Goal: Transaction & Acquisition: Book appointment/travel/reservation

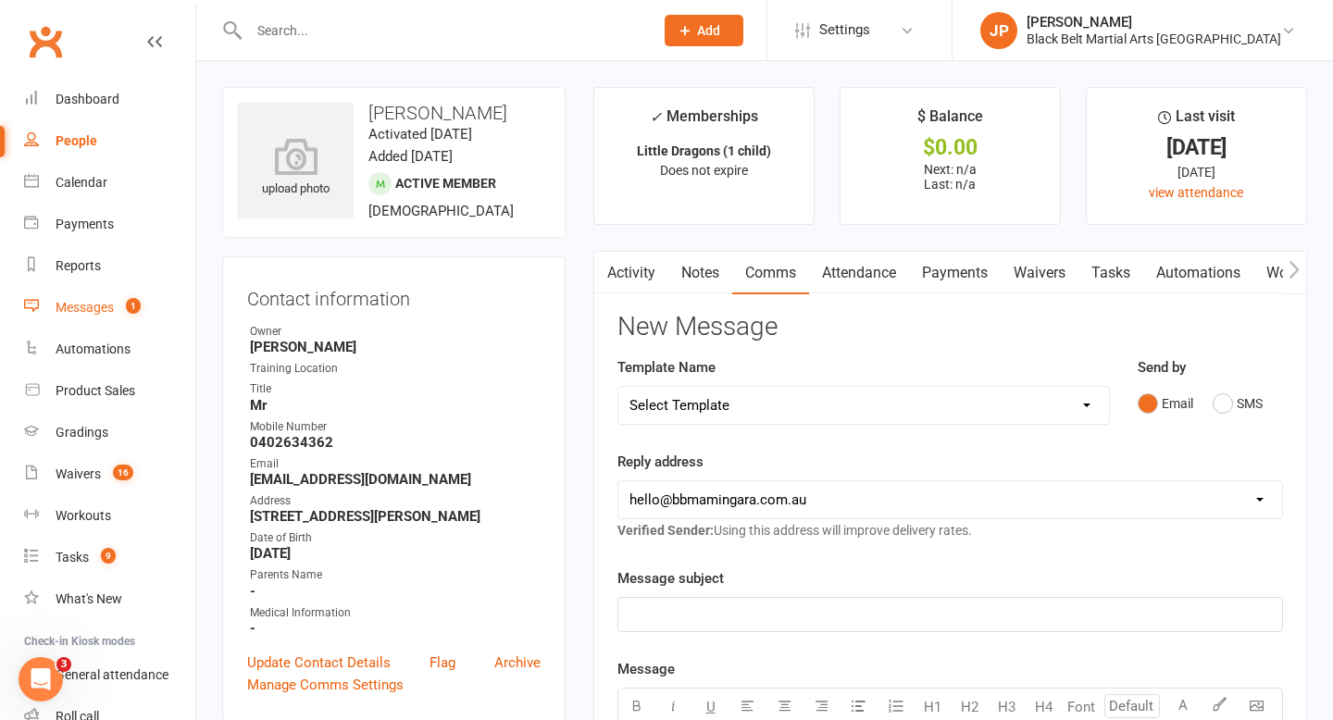
click at [74, 308] on div "Messages" at bounding box center [85, 307] width 58 height 15
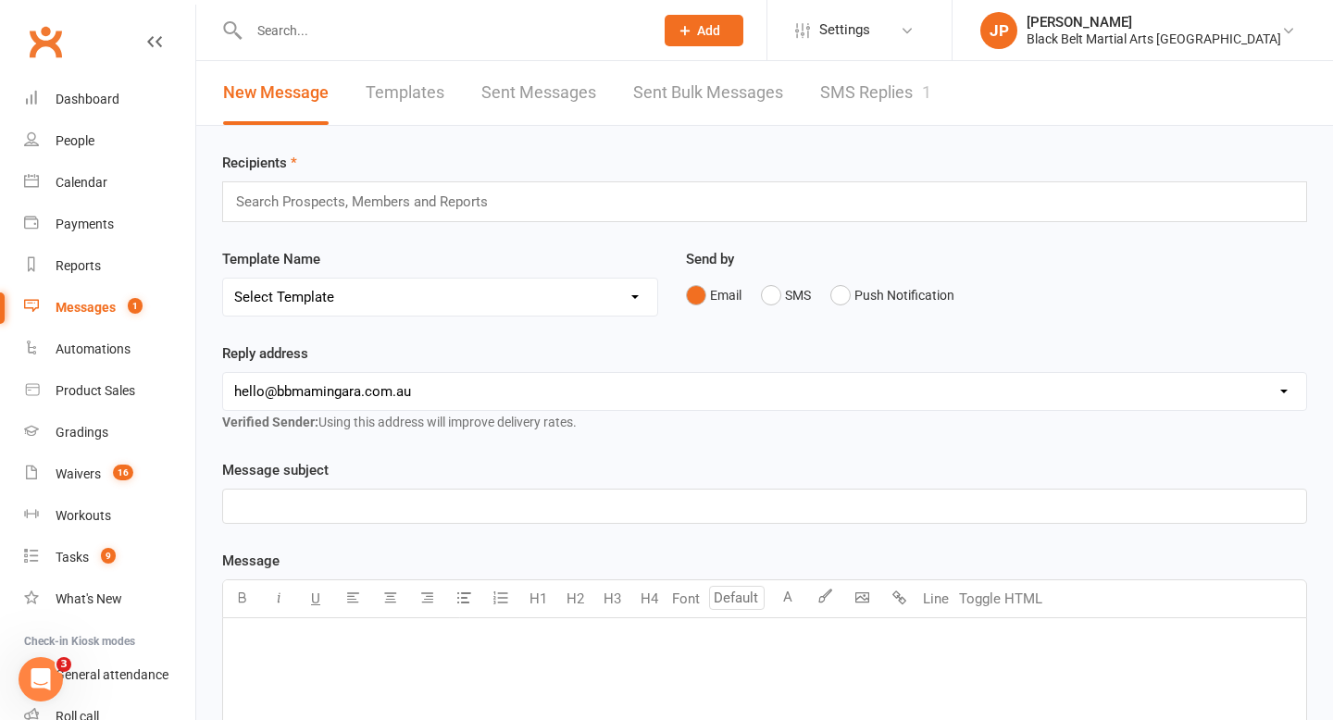
click at [892, 104] on link "SMS Replies 1" at bounding box center [875, 93] width 111 height 64
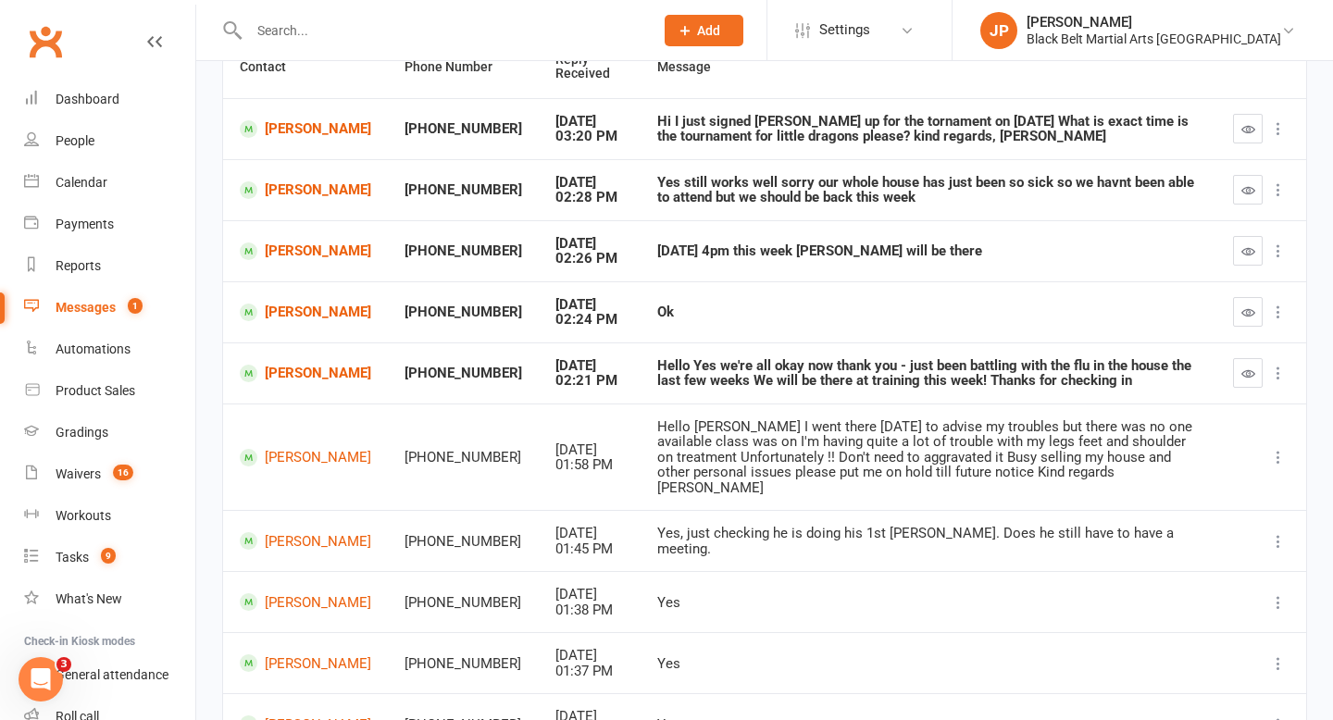
scroll to position [209, 0]
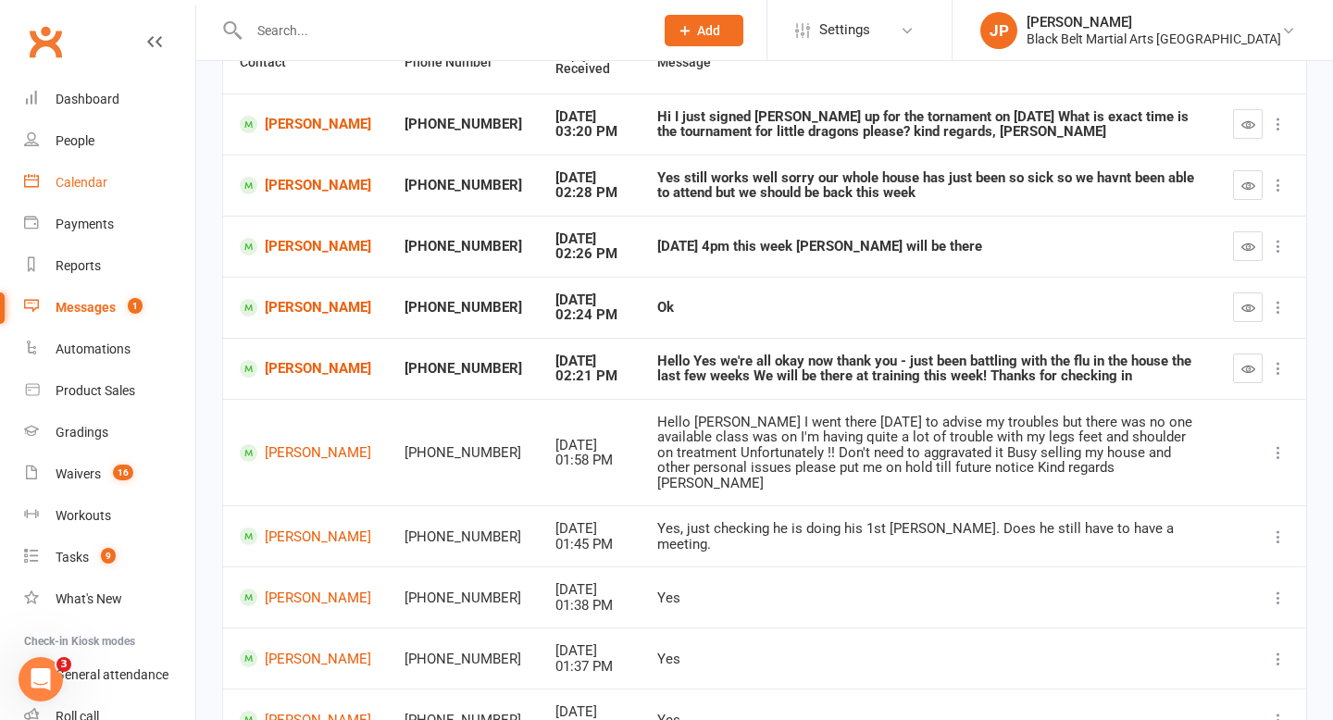
click at [68, 183] on div "Calendar" at bounding box center [82, 182] width 52 height 15
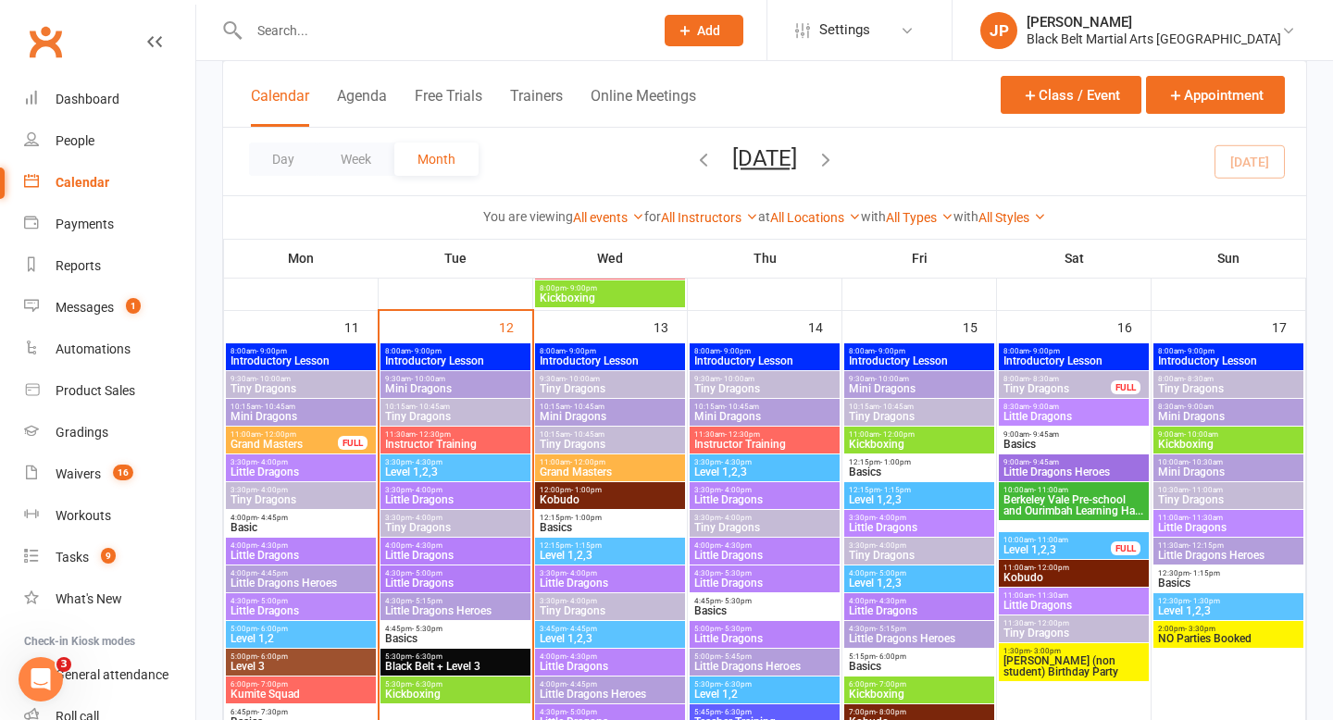
scroll to position [1422, 0]
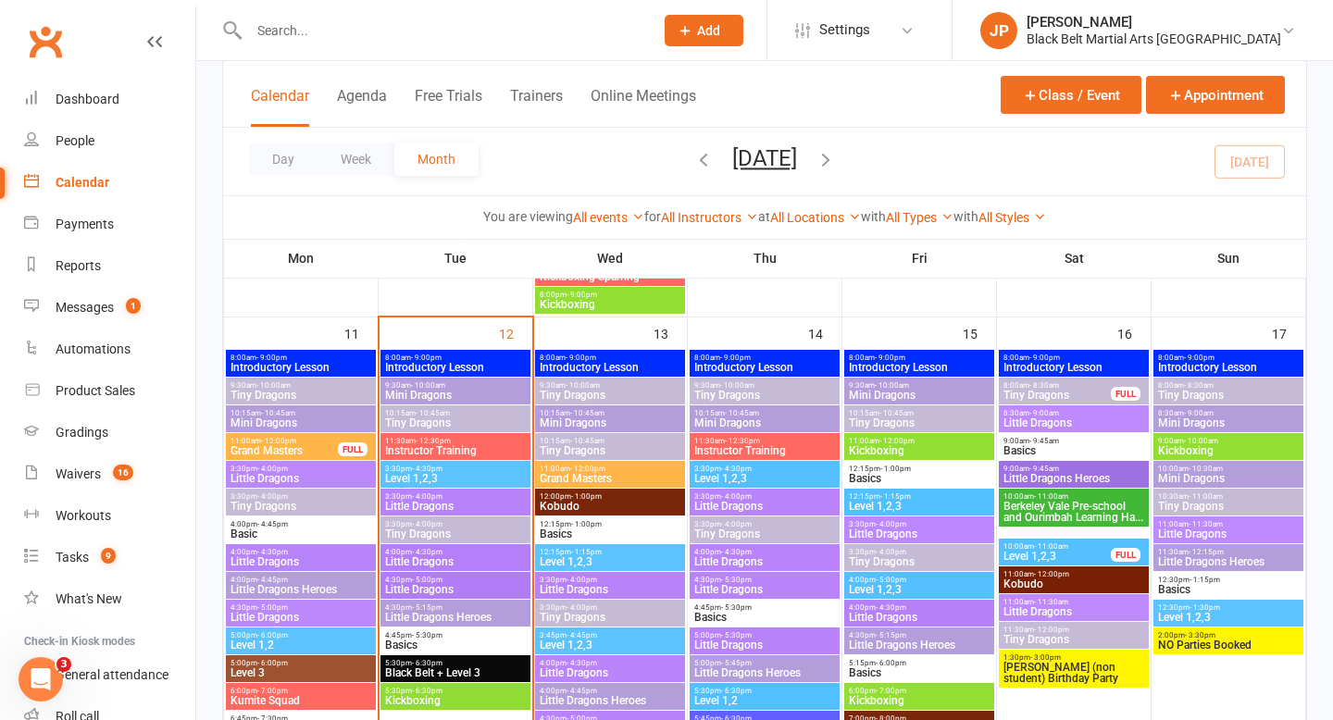
click at [432, 465] on span "- 4:30pm" at bounding box center [427, 469] width 31 height 8
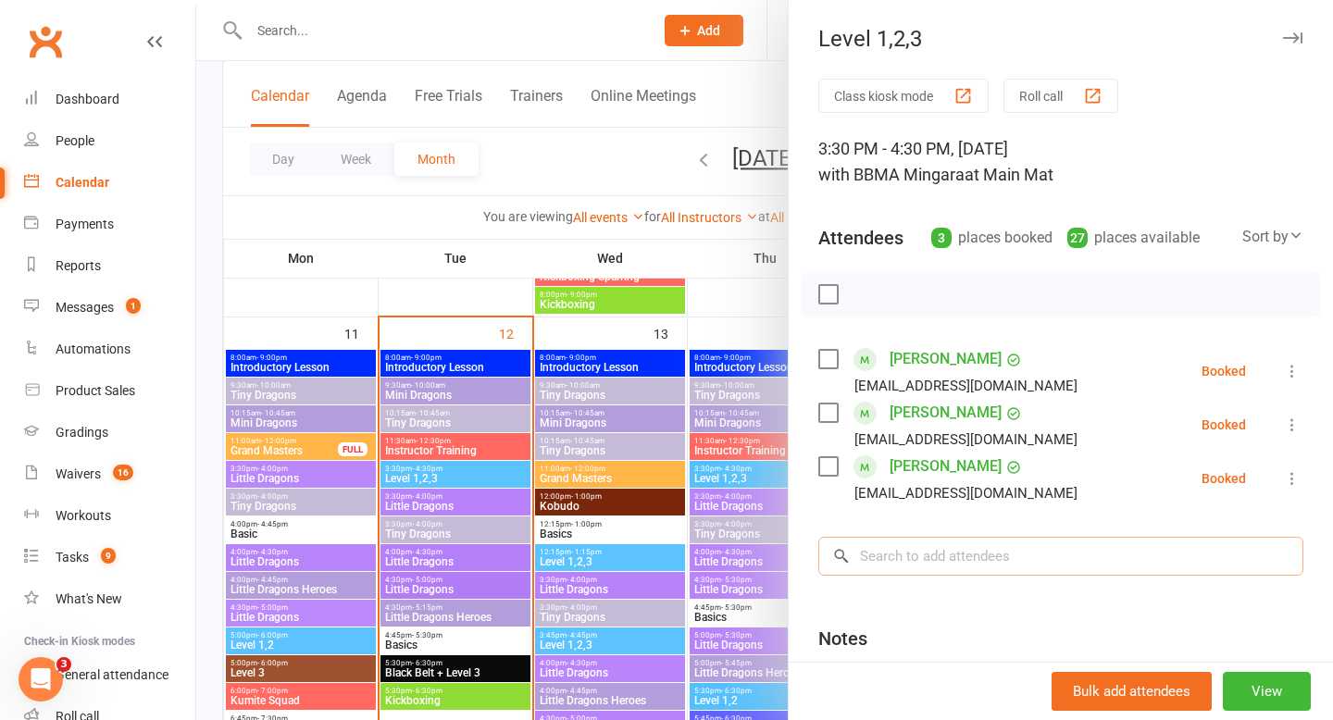
click at [1021, 556] on input "search" at bounding box center [1060, 556] width 485 height 39
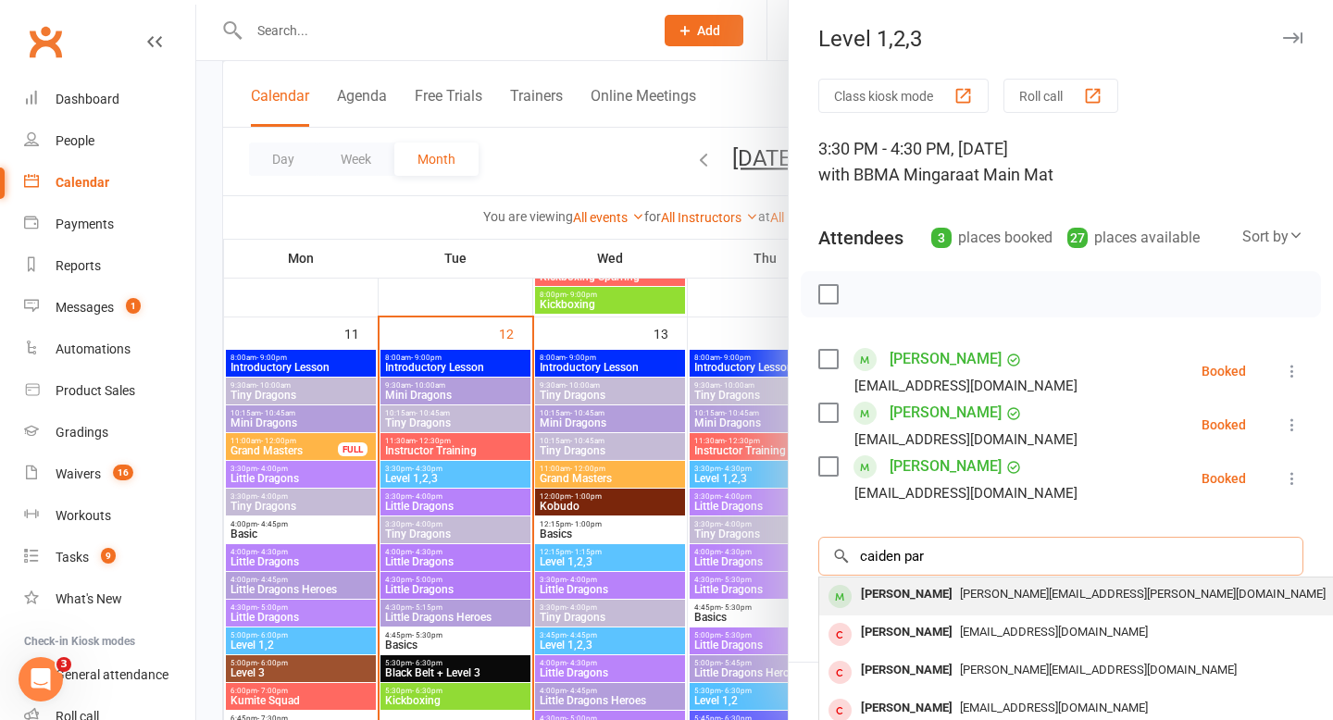
type input "caiden par"
click at [909, 604] on div "[PERSON_NAME]" at bounding box center [906, 594] width 106 height 27
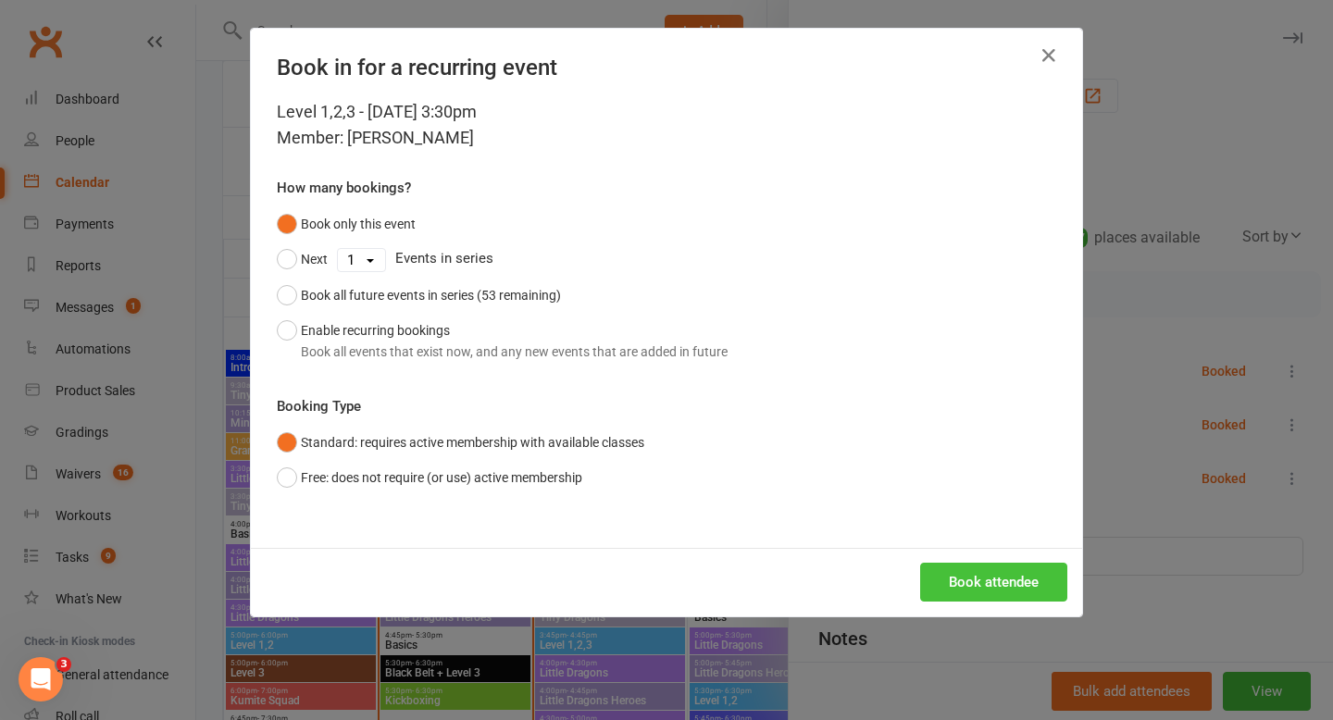
click at [1033, 585] on button "Book attendee" at bounding box center [993, 582] width 147 height 39
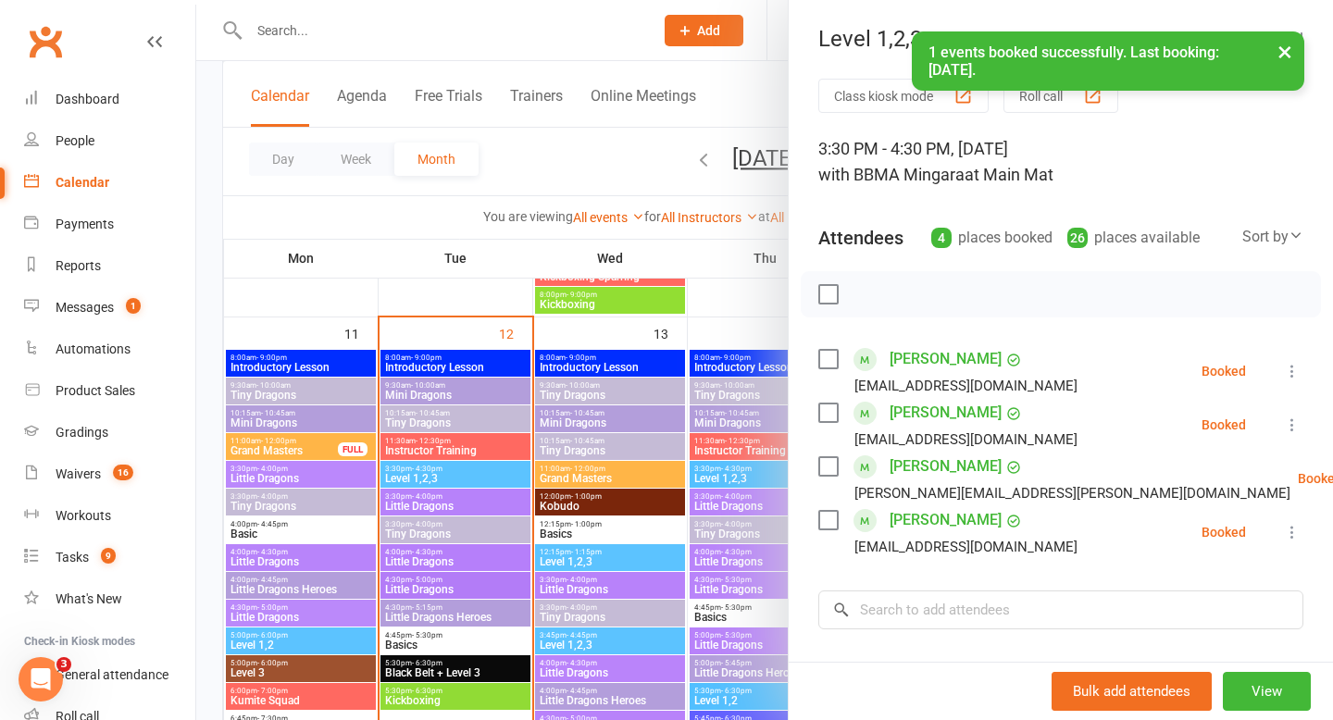
click at [830, 474] on label at bounding box center [827, 466] width 19 height 19
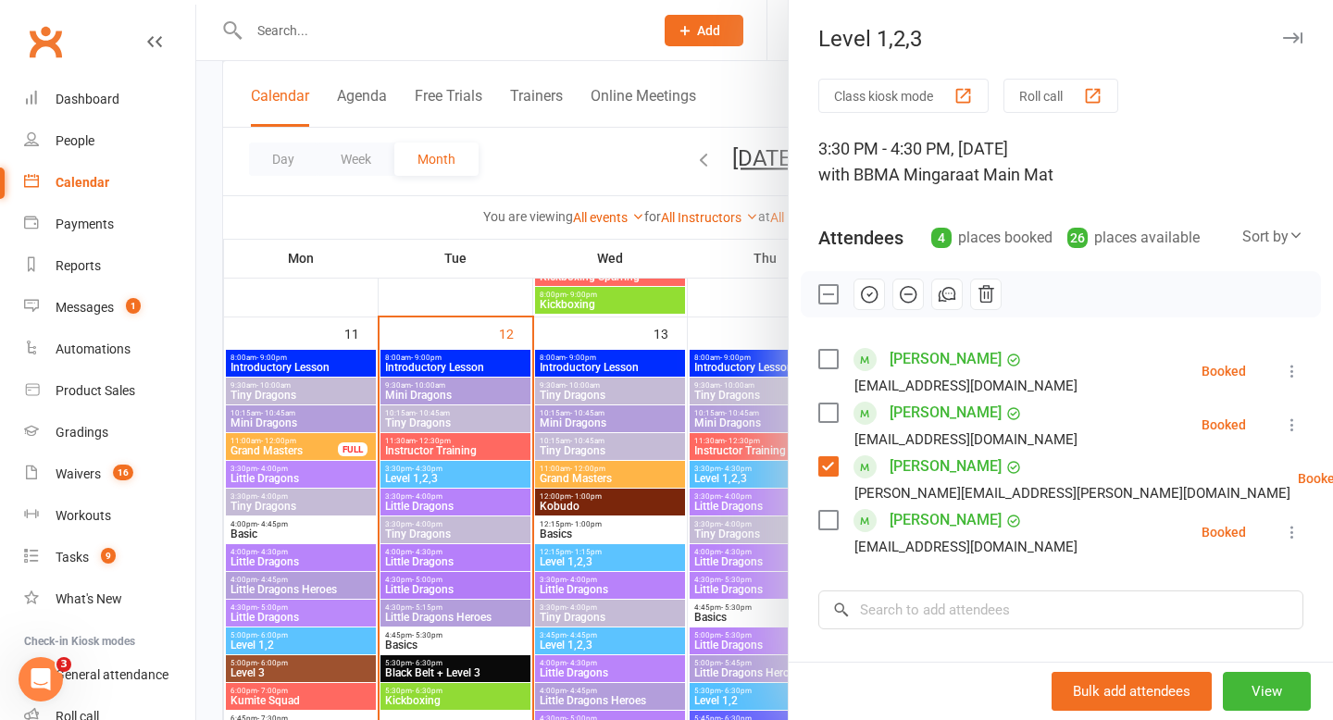
click at [824, 518] on label at bounding box center [827, 520] width 19 height 19
click at [821, 356] on label at bounding box center [827, 359] width 19 height 19
click at [868, 295] on icon "button" at bounding box center [869, 293] width 3 height 3
click at [832, 414] on label at bounding box center [827, 412] width 19 height 19
click at [914, 616] on input "search" at bounding box center [1060, 609] width 485 height 39
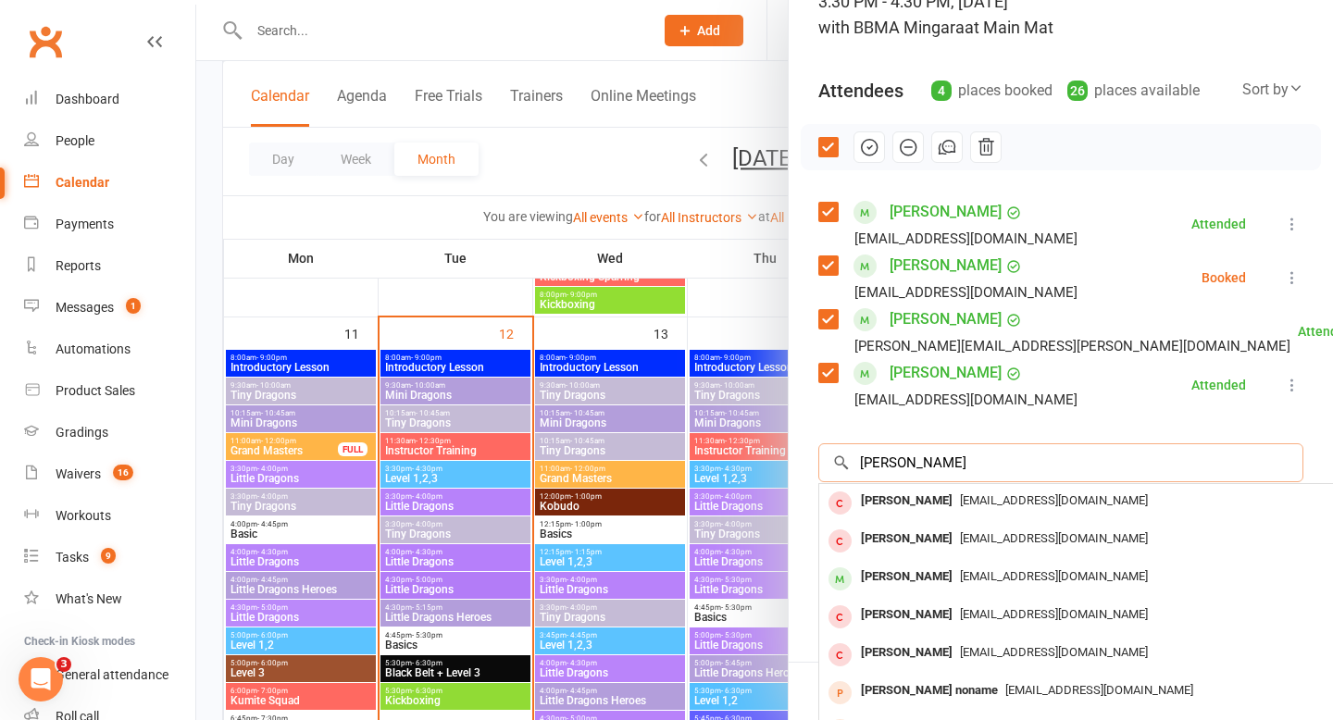
scroll to position [151, 0]
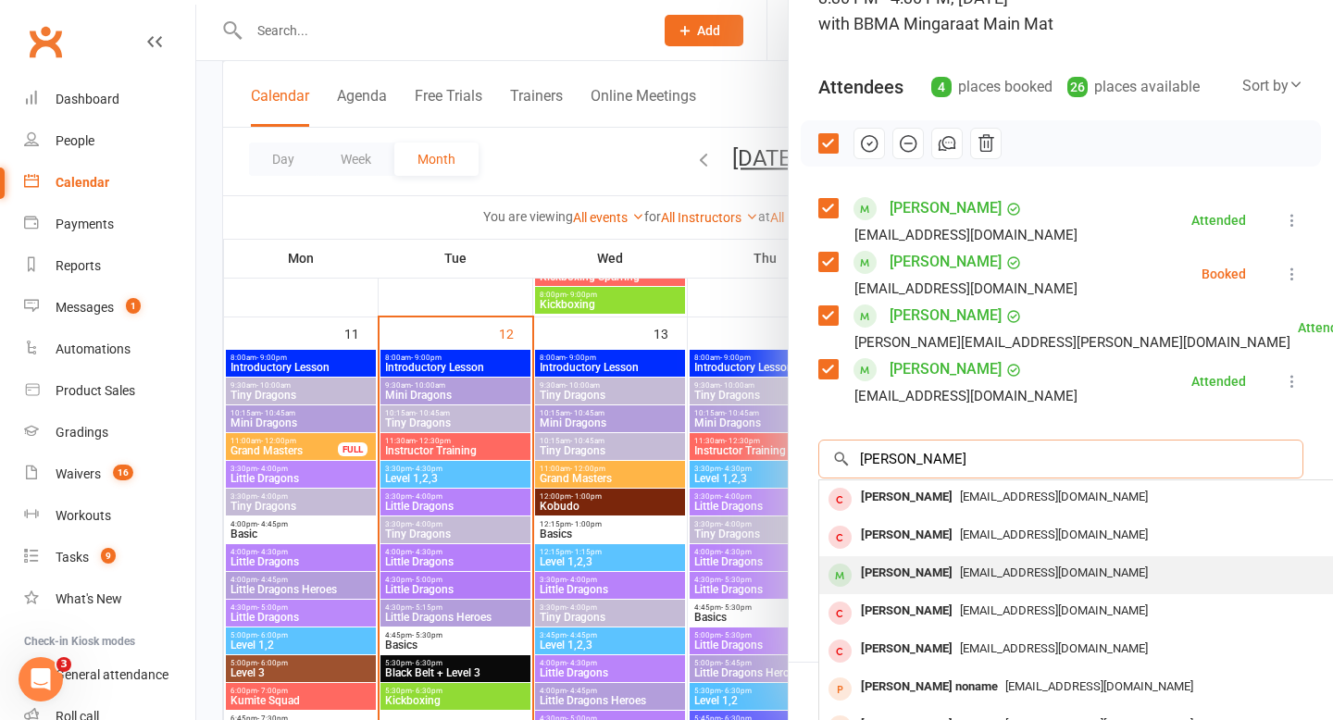
type input "[PERSON_NAME]"
click at [892, 582] on div "[PERSON_NAME]" at bounding box center [906, 573] width 106 height 27
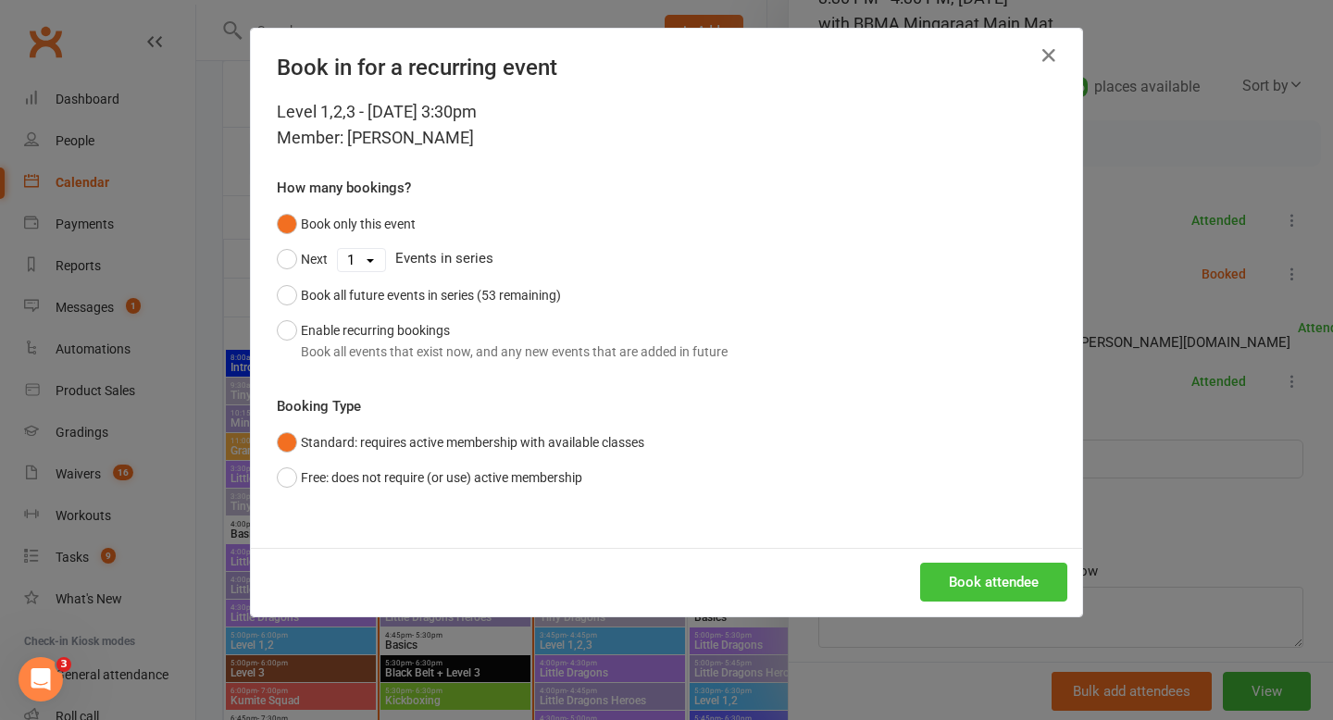
click at [946, 578] on button "Book attendee" at bounding box center [993, 582] width 147 height 39
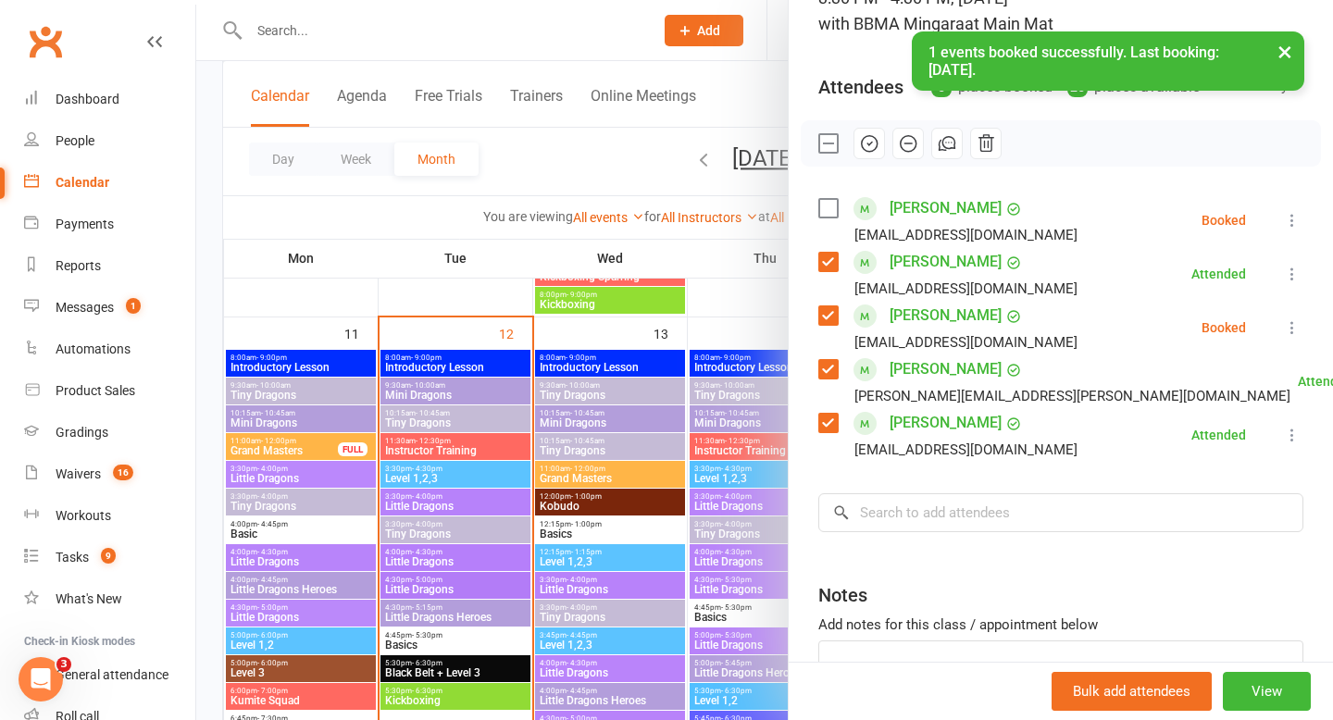
click at [829, 210] on label at bounding box center [827, 208] width 19 height 19
click at [866, 141] on icon "button" at bounding box center [869, 143] width 20 height 20
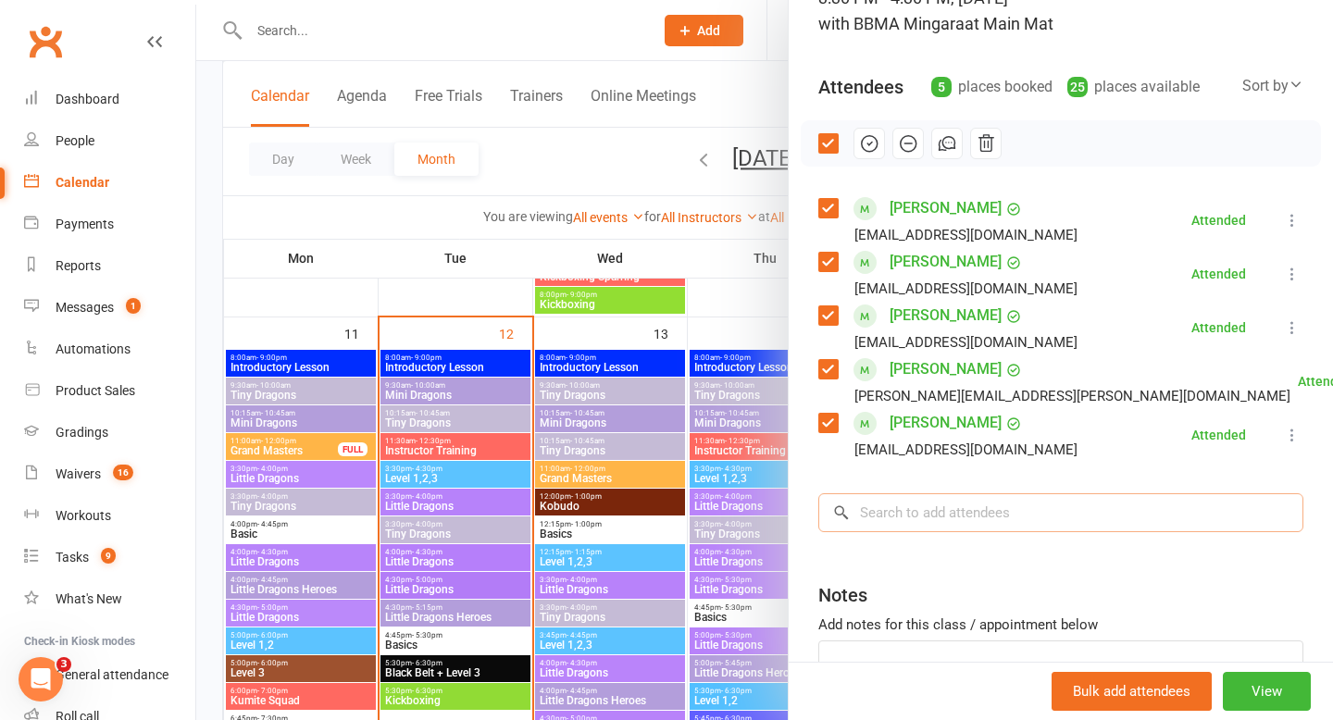
click at [996, 520] on input "search" at bounding box center [1060, 512] width 485 height 39
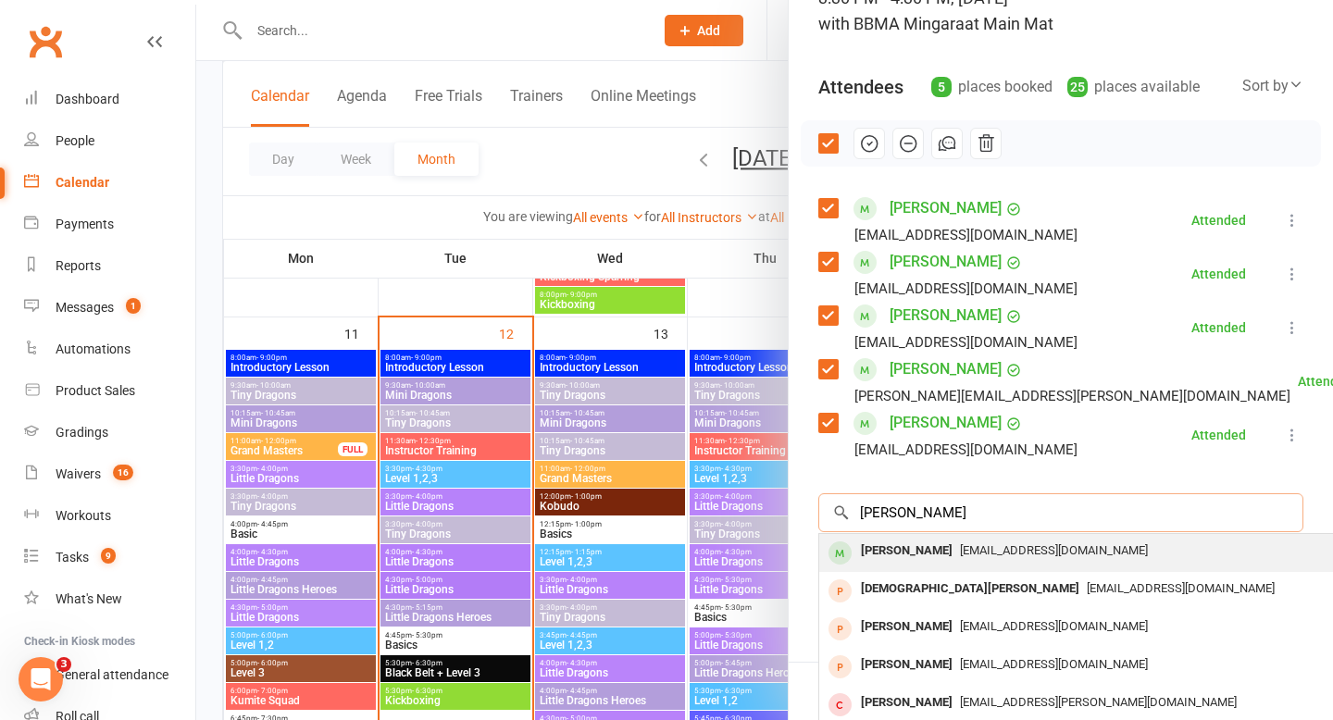
type input "[PERSON_NAME]"
click at [905, 558] on div "[PERSON_NAME]" at bounding box center [906, 551] width 106 height 27
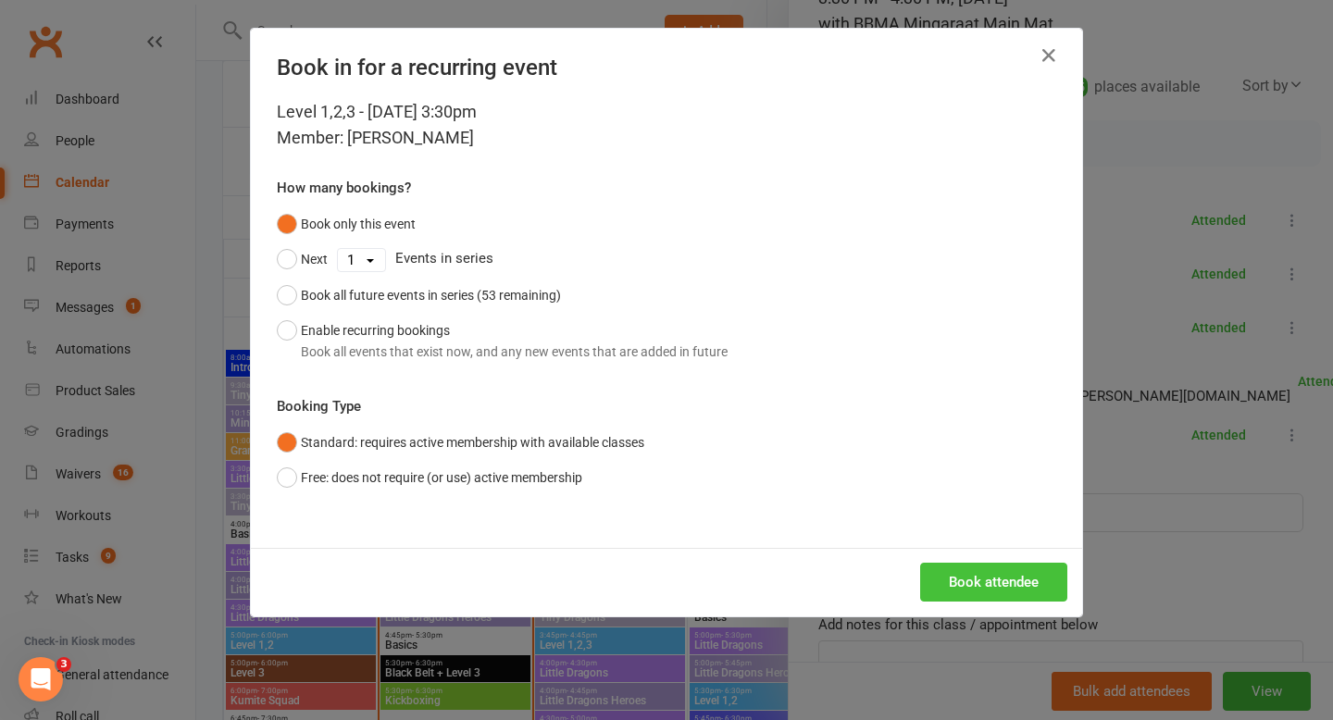
click at [977, 587] on button "Book attendee" at bounding box center [993, 582] width 147 height 39
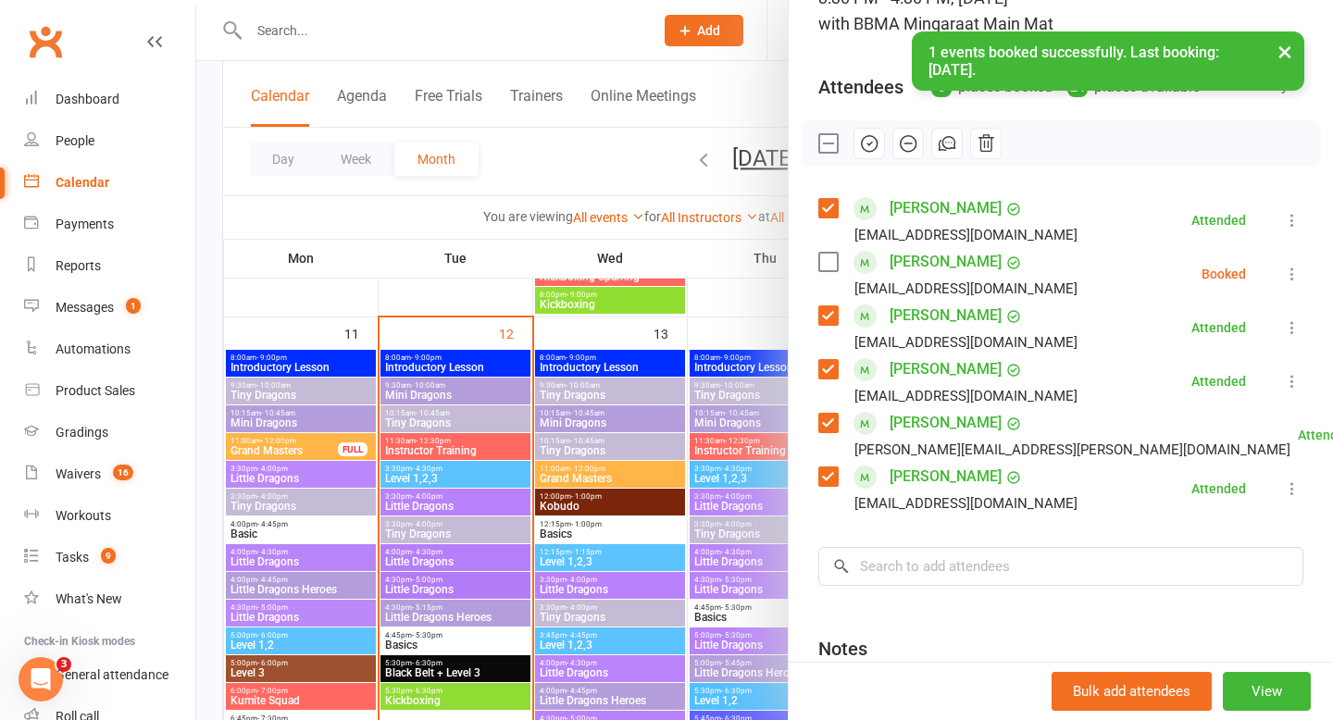
click at [828, 257] on label at bounding box center [827, 262] width 19 height 19
click at [871, 142] on icon "button" at bounding box center [869, 143] width 3 height 3
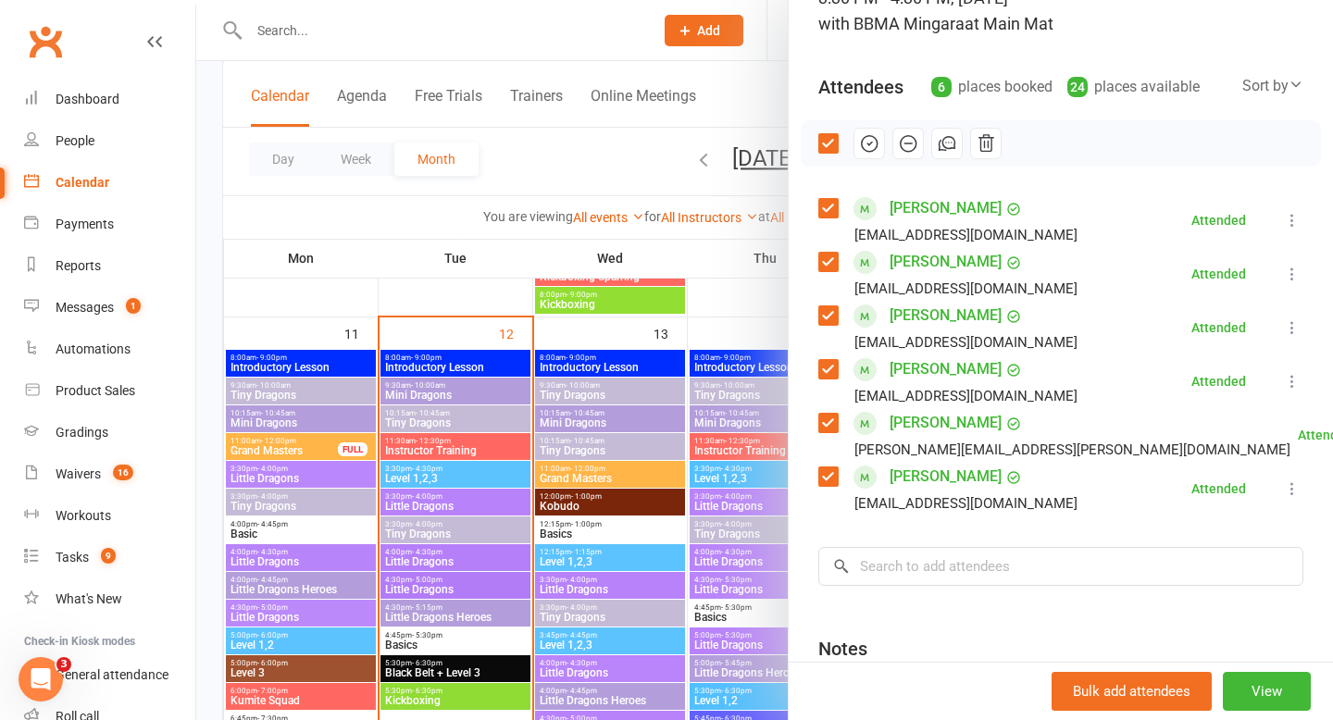
click at [589, 156] on div at bounding box center [764, 360] width 1136 height 720
